Goal: Information Seeking & Learning: Learn about a topic

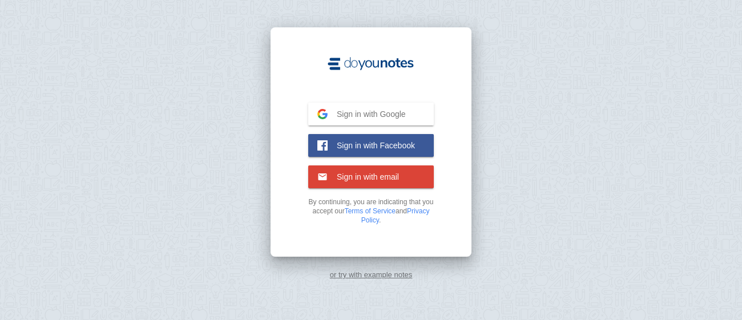
click at [378, 108] on button "Sign in with Google Google" at bounding box center [370, 114] width 125 height 23
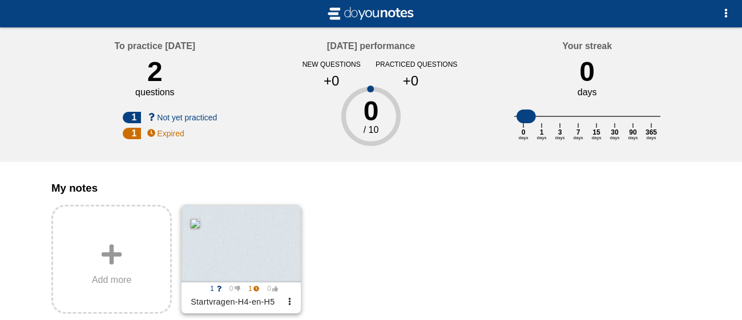
click at [228, 236] on div at bounding box center [240, 243] width 119 height 77
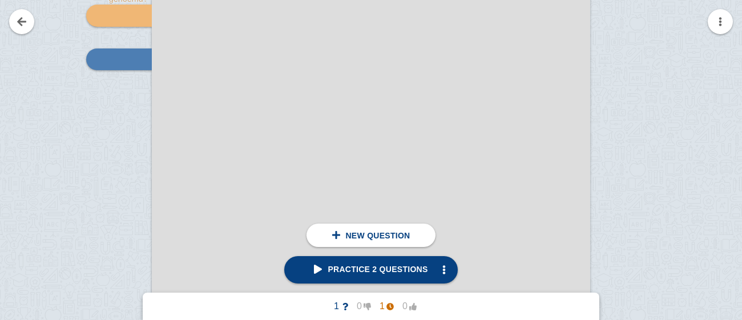
scroll to position [254, 0]
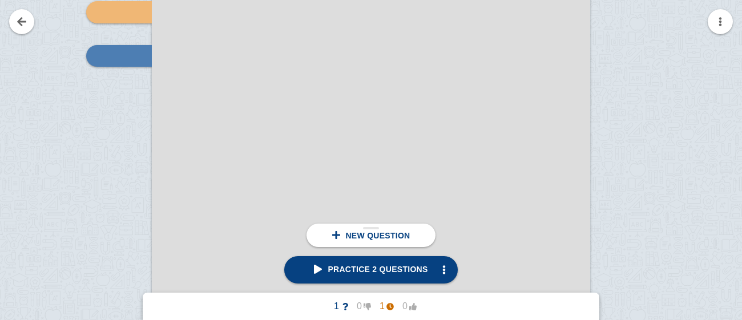
click at [386, 235] on span "New question" at bounding box center [377, 235] width 64 height 9
click at [382, 272] on span "Practice 2 questions" at bounding box center [371, 269] width 114 height 9
type textarea "Hoe wordt de maximale uitwijking van een trilling genoemd?"
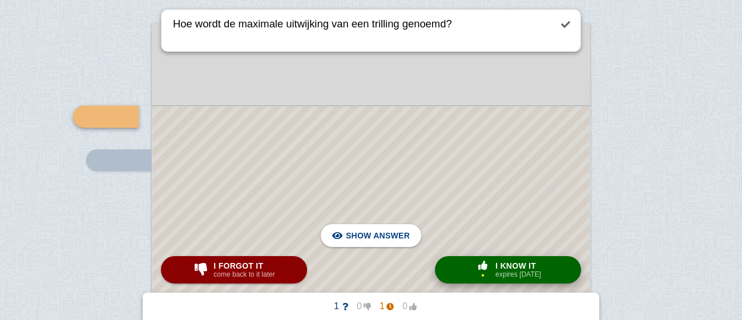
click at [495, 273] on small "expires in 3 days" at bounding box center [518, 274] width 46 height 8
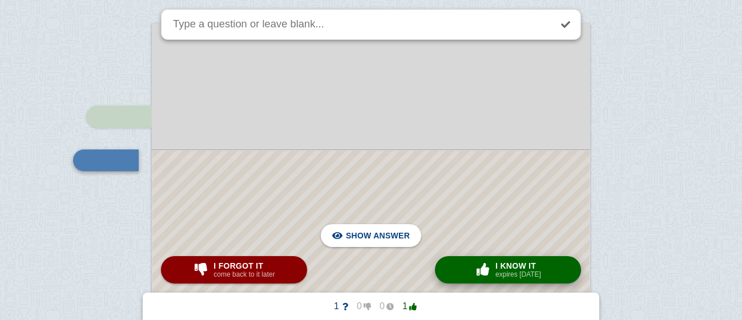
scroll to position [193, 0]
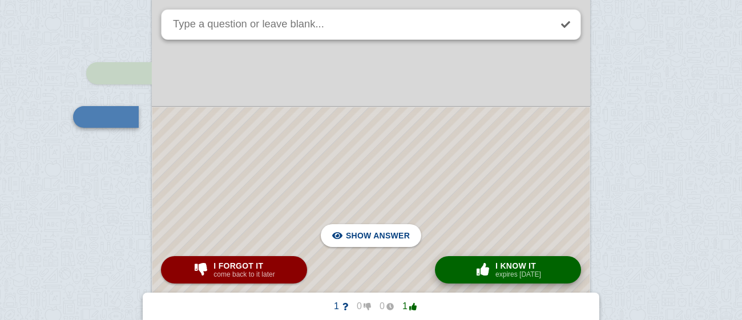
click at [494, 273] on div "× 0 I know it expires in 1 day" at bounding box center [507, 270] width 71 height 18
checkbox input "true"
